Goal: Information Seeking & Learning: Learn about a topic

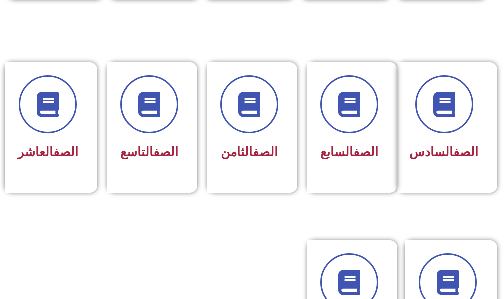
scroll to position [550, 0]
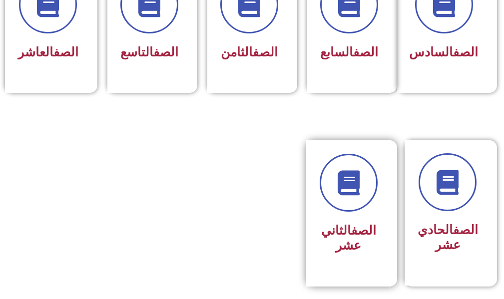
click at [350, 235] on div "الصف الثاني عشر" at bounding box center [349, 238] width 58 height 39
click at [350, 229] on div "الصف الثاني عشر" at bounding box center [349, 206] width 58 height 104
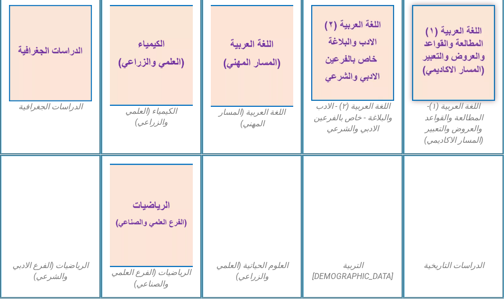
scroll to position [450, 0]
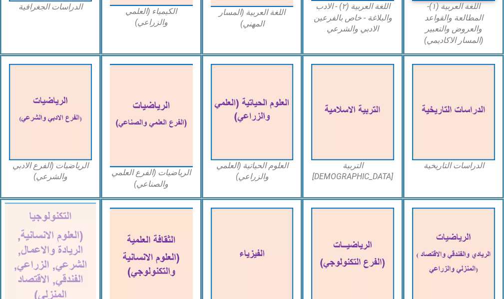
click at [57, 237] on img at bounding box center [50, 258] width 91 height 111
click at [63, 237] on img at bounding box center [50, 258] width 91 height 111
drag, startPoint x: 65, startPoint y: 242, endPoint x: 48, endPoint y: 255, distance: 21.0
click at [48, 255] on img at bounding box center [50, 258] width 91 height 111
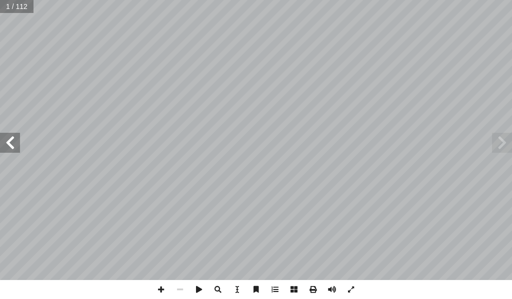
click at [0, 145] on span at bounding box center [10, 143] width 20 height 20
click at [0, 144] on span at bounding box center [10, 143] width 20 height 20
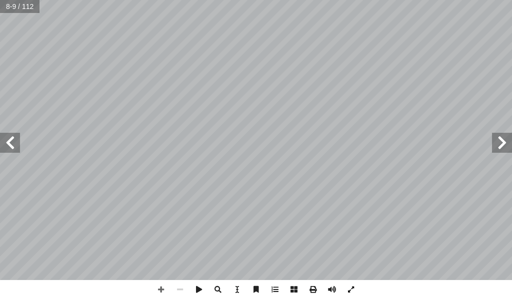
click at [351, 291] on span at bounding box center [350, 289] width 19 height 19
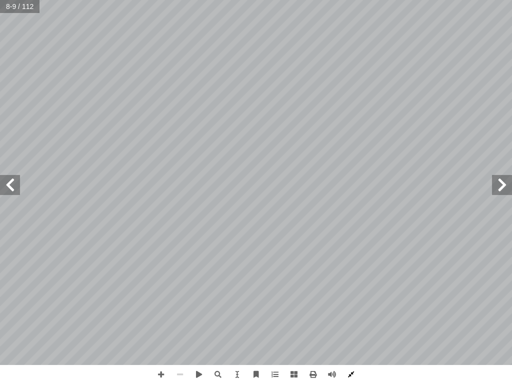
click at [347, 299] on span at bounding box center [350, 374] width 19 height 19
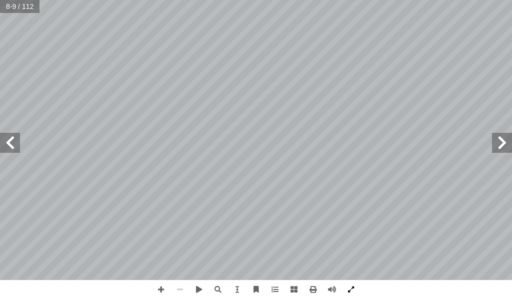
click at [349, 291] on span at bounding box center [350, 289] width 19 height 19
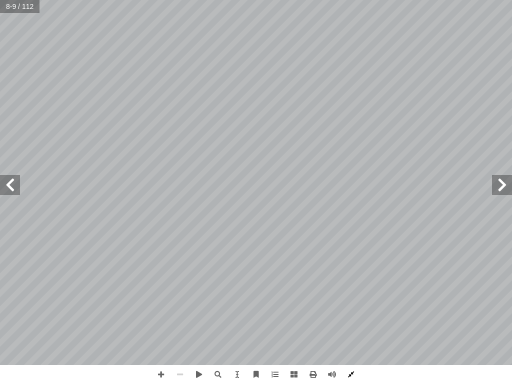
click at [353, 299] on span at bounding box center [350, 374] width 19 height 19
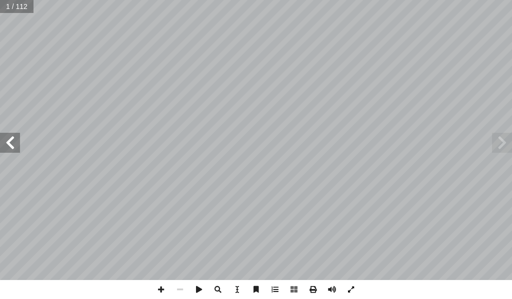
click at [353, 290] on span at bounding box center [350, 289] width 19 height 19
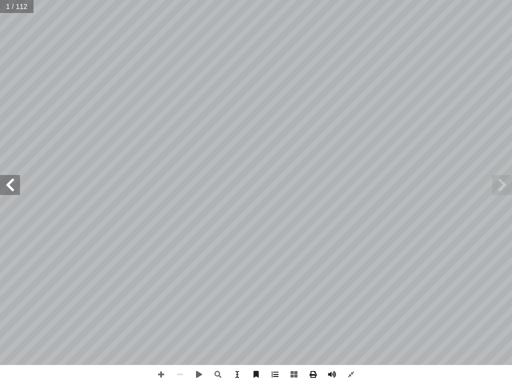
click at [14, 186] on span at bounding box center [10, 185] width 20 height 20
click at [8, 178] on span at bounding box center [10, 185] width 20 height 20
click at [12, 189] on span at bounding box center [10, 185] width 20 height 20
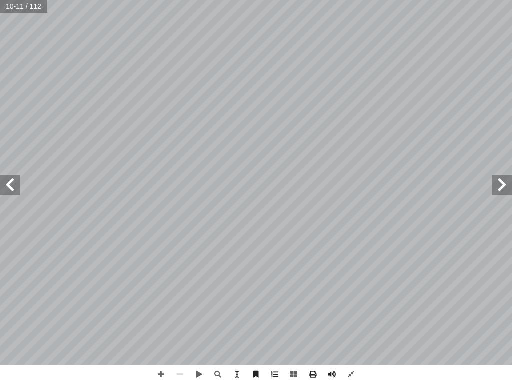
click at [498, 187] on span at bounding box center [502, 185] width 20 height 20
click at [221, 299] on span at bounding box center [217, 374] width 19 height 19
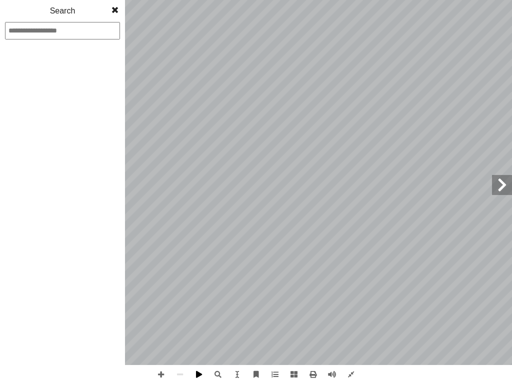
click at [200, 299] on span at bounding box center [198, 374] width 19 height 19
click at [202, 299] on span at bounding box center [198, 374] width 19 height 19
click at [110, 8] on span at bounding box center [115, 10] width 18 height 20
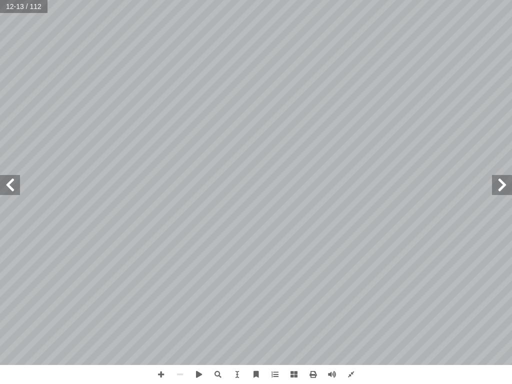
click at [11, 184] on span at bounding box center [10, 185] width 20 height 20
click at [504, 183] on span at bounding box center [502, 185] width 20 height 20
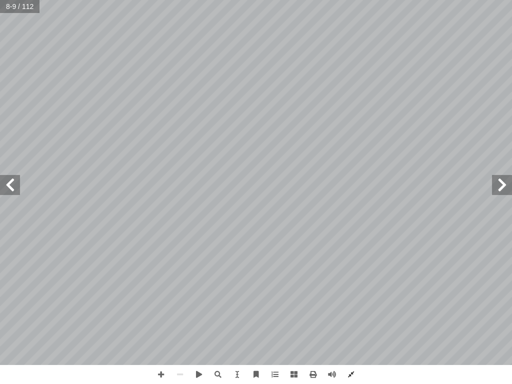
drag, startPoint x: 504, startPoint y: 177, endPoint x: 350, endPoint y: 374, distance: 250.4
click at [350, 299] on span at bounding box center [350, 374] width 19 height 19
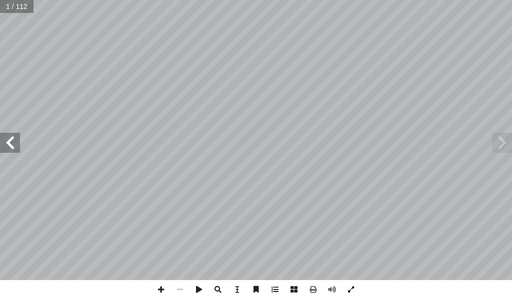
click at [347, 293] on span at bounding box center [350, 289] width 19 height 19
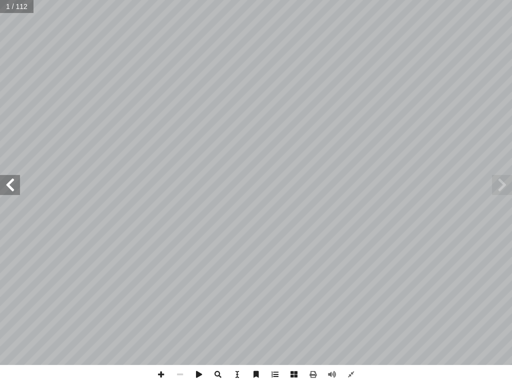
click at [8, 181] on span at bounding box center [10, 185] width 20 height 20
click at [19, 192] on span at bounding box center [10, 185] width 20 height 20
click at [18, 191] on span at bounding box center [10, 185] width 20 height 20
click at [17, 183] on span at bounding box center [10, 185] width 20 height 20
click at [350, 299] on span at bounding box center [350, 374] width 19 height 19
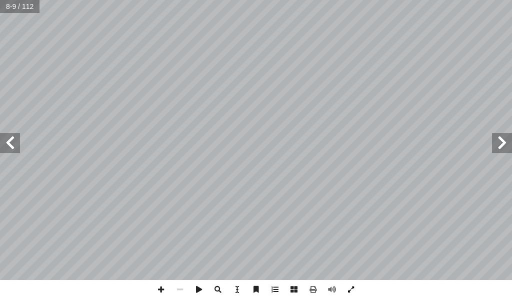
click at [347, 290] on span at bounding box center [350, 289] width 19 height 19
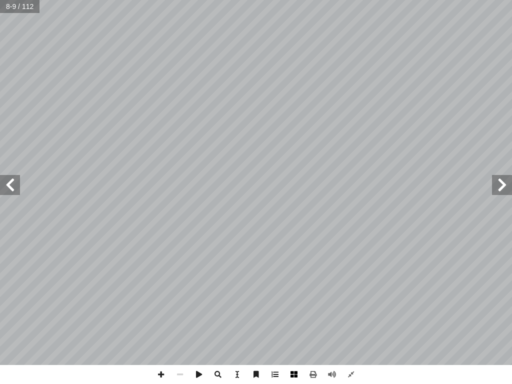
click at [290, 299] on span at bounding box center [293, 374] width 19 height 19
click at [161, 299] on span at bounding box center [160, 374] width 19 height 19
click at [10, 185] on span at bounding box center [10, 185] width 20 height 20
click at [10, 186] on span at bounding box center [10, 185] width 20 height 20
click at [507, 188] on span at bounding box center [502, 185] width 20 height 20
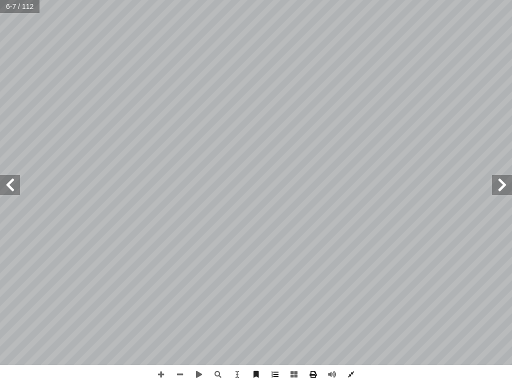
click at [6, 182] on span at bounding box center [10, 185] width 20 height 20
click at [161, 299] on span at bounding box center [160, 374] width 19 height 19
click at [180, 299] on span at bounding box center [179, 374] width 19 height 19
click at [162, 299] on span at bounding box center [160, 374] width 19 height 19
click at [296, 299] on div "4 لكترونية إ ا ل ال ول : الجداو أ ا س ال الدر 1 جوانب عدة من البيانات لمعالجة ل…" at bounding box center [256, 192] width 512 height 384
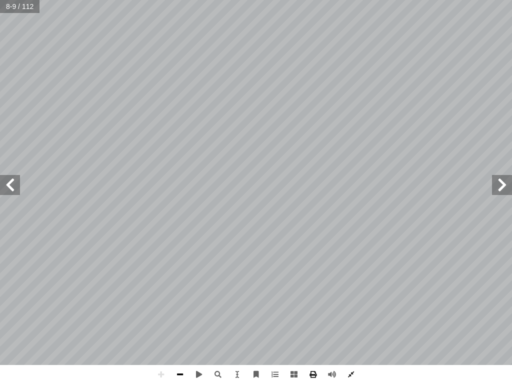
click at [185, 299] on span at bounding box center [179, 374] width 19 height 19
click at [237, 299] on div "4 لكترونية إ ا ل ال ول : الجداو أ ا س ال الدر 1 جوانب عدة من البيانات لمعالجة ل…" at bounding box center [256, 192] width 512 height 384
click at [156, 299] on span at bounding box center [160, 374] width 19 height 19
click at [181, 299] on span at bounding box center [179, 374] width 19 height 19
click at [160, 299] on span at bounding box center [160, 374] width 19 height 19
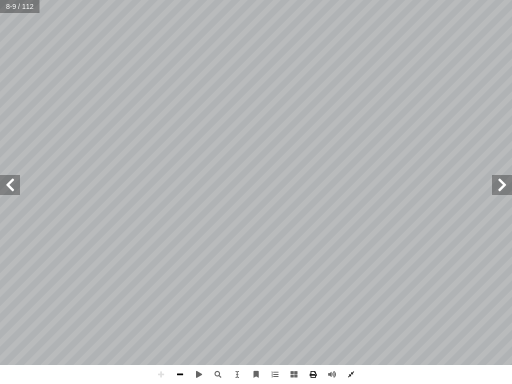
click at [182, 299] on span at bounding box center [179, 374] width 19 height 19
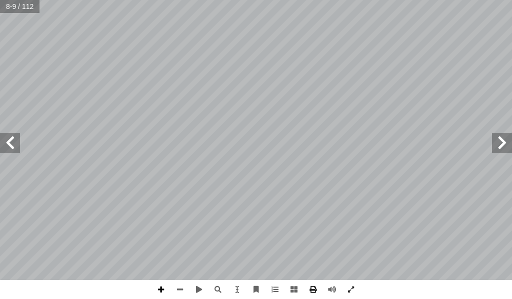
click at [158, 287] on span at bounding box center [160, 289] width 19 height 19
click at [185, 291] on span at bounding box center [179, 289] width 19 height 19
click at [5, 145] on span at bounding box center [10, 143] width 20 height 20
click at [163, 294] on span at bounding box center [160, 289] width 19 height 19
click at [178, 287] on span at bounding box center [179, 289] width 19 height 19
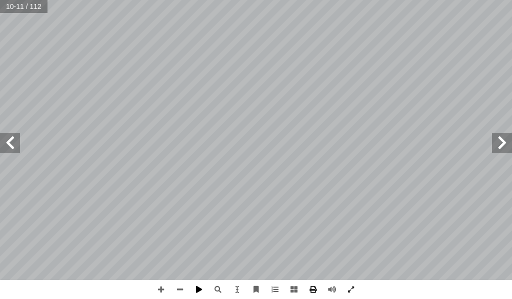
click at [200, 288] on span at bounding box center [198, 289] width 19 height 19
click at [163, 290] on span at bounding box center [160, 289] width 19 height 19
click at [182, 291] on span at bounding box center [179, 289] width 19 height 19
click at [504, 147] on span at bounding box center [502, 143] width 20 height 20
click at [503, 144] on span at bounding box center [502, 143] width 20 height 20
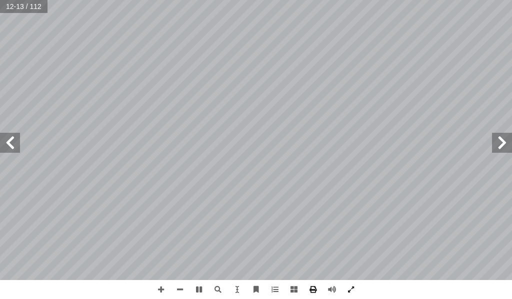
click at [503, 143] on span at bounding box center [502, 143] width 20 height 20
click at [504, 143] on span at bounding box center [502, 143] width 20 height 20
click at [501, 145] on span at bounding box center [502, 143] width 20 height 20
click at [199, 291] on span at bounding box center [198, 289] width 19 height 19
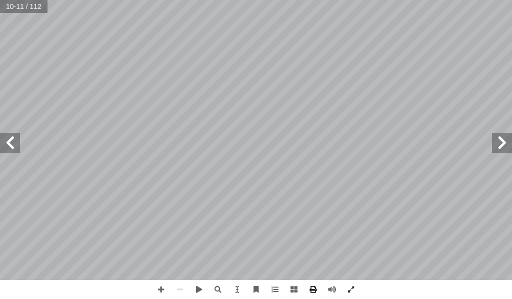
click at [14, 145] on span at bounding box center [10, 143] width 20 height 20
click at [155, 288] on span at bounding box center [160, 289] width 19 height 19
click at [9, 143] on span at bounding box center [10, 143] width 20 height 20
drag, startPoint x: 183, startPoint y: 290, endPoint x: 179, endPoint y: 286, distance: 6.4
click at [181, 289] on span at bounding box center [179, 289] width 19 height 19
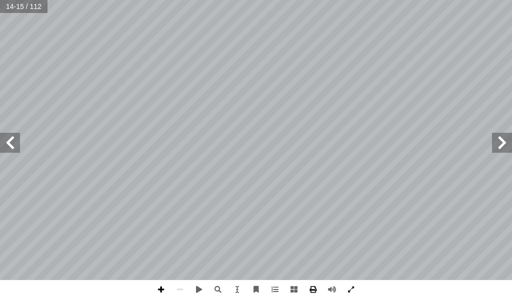
click at [163, 288] on span at bounding box center [160, 289] width 19 height 19
click at [180, 287] on span at bounding box center [179, 289] width 19 height 19
click at [245, 67] on html "الصفحة الرئيسية الصف الأول الصف الثاني الصف الثالث الصف الرابع الصف الخامس الصف…" at bounding box center [256, 33] width 512 height 67
